Goal: Browse casually: Explore the website without a specific task or goal

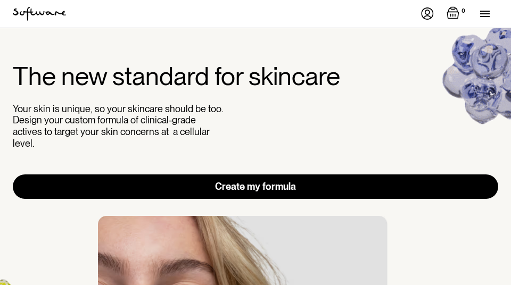
scroll to position [1, 0]
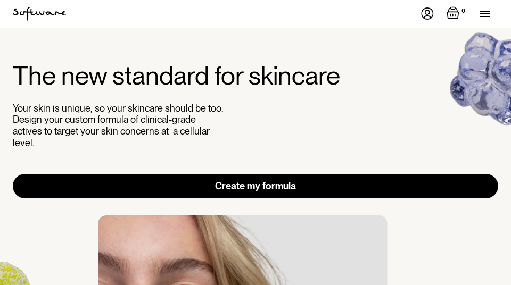
scroll to position [0, 0]
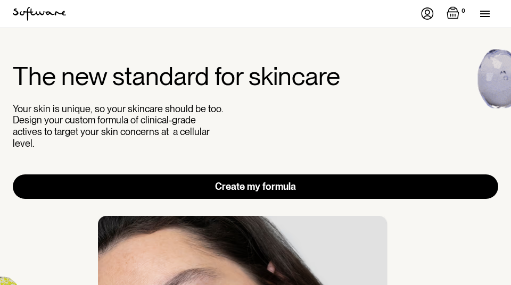
click
